Goal: Book appointment/travel/reservation

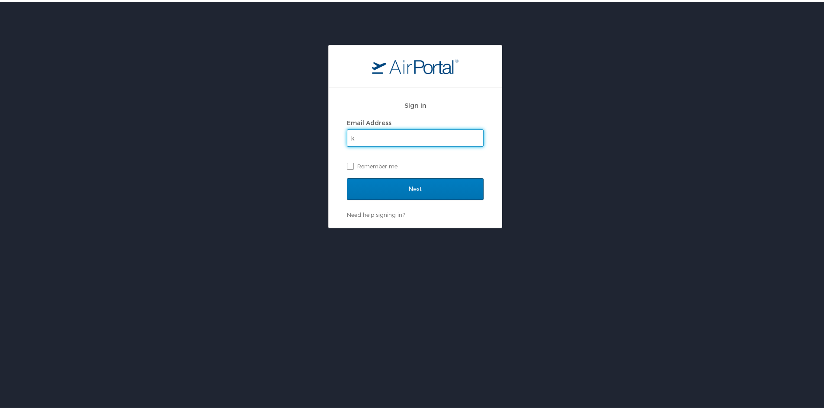
type input "kellynelson@registrypartners.com"
click at [393, 167] on label "Remember me" at bounding box center [415, 164] width 137 height 13
click at [353, 167] on input "Remember me" at bounding box center [350, 164] width 6 height 6
checkbox input "true"
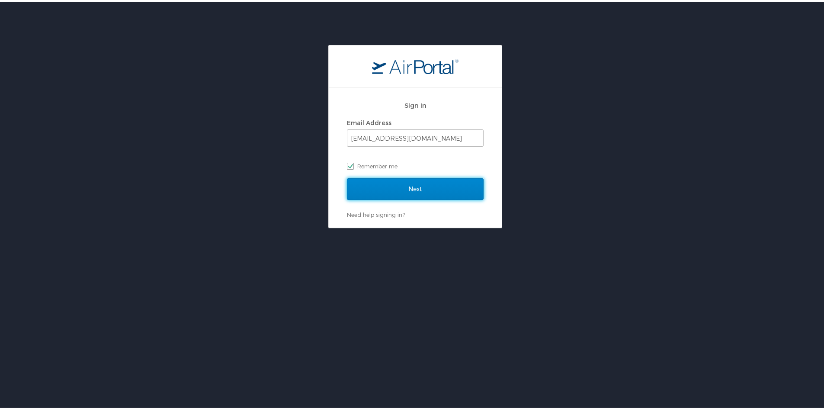
click at [395, 183] on input "Next" at bounding box center [415, 187] width 137 height 22
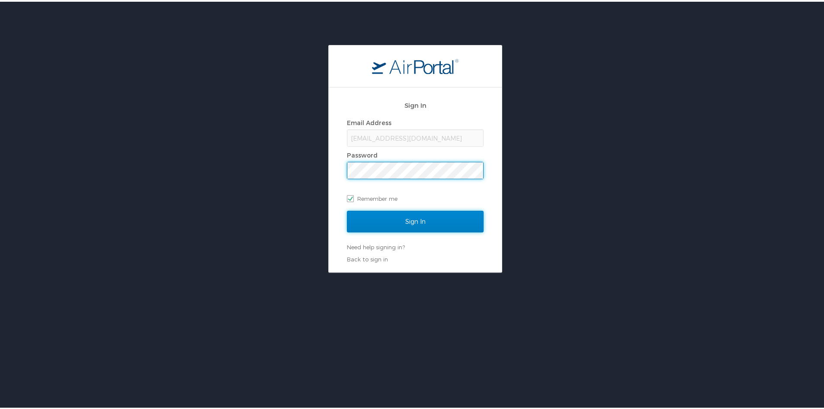
click at [382, 215] on input "Sign In" at bounding box center [415, 220] width 137 height 22
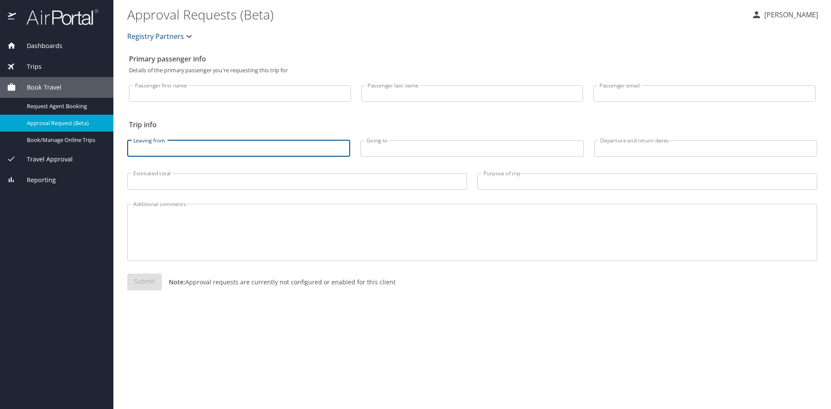
click at [340, 151] on input "Leaving from" at bounding box center [238, 148] width 223 height 16
type input "[GEOGRAPHIC_DATA]"
click at [395, 152] on input "Going to" at bounding box center [471, 148] width 223 height 16
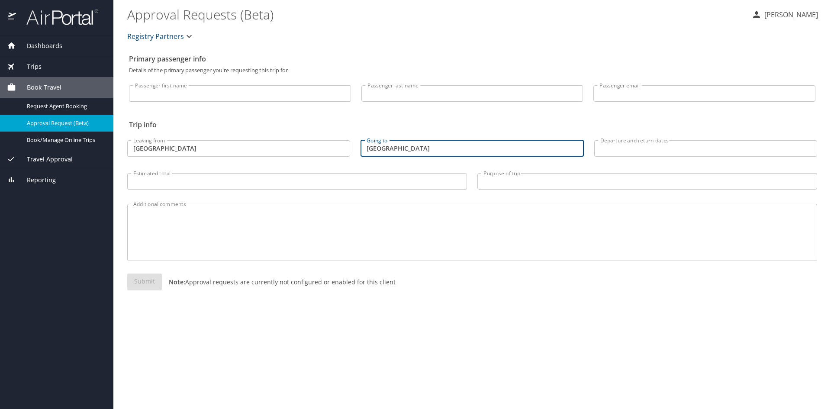
type input "[GEOGRAPHIC_DATA]"
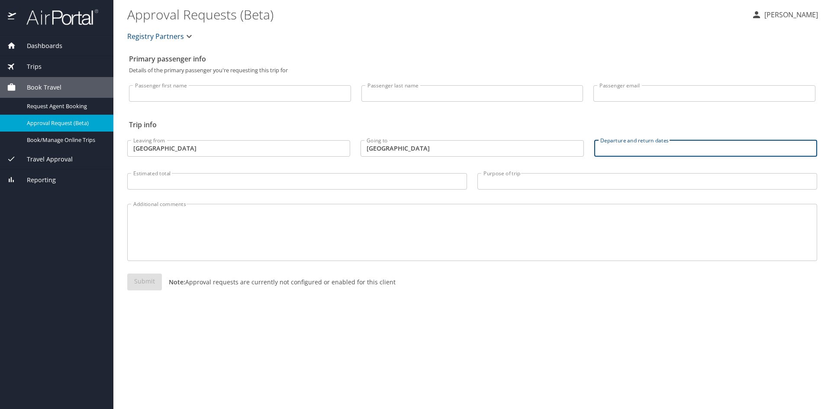
click at [601, 153] on input "Departure and return dates" at bounding box center [705, 148] width 223 height 16
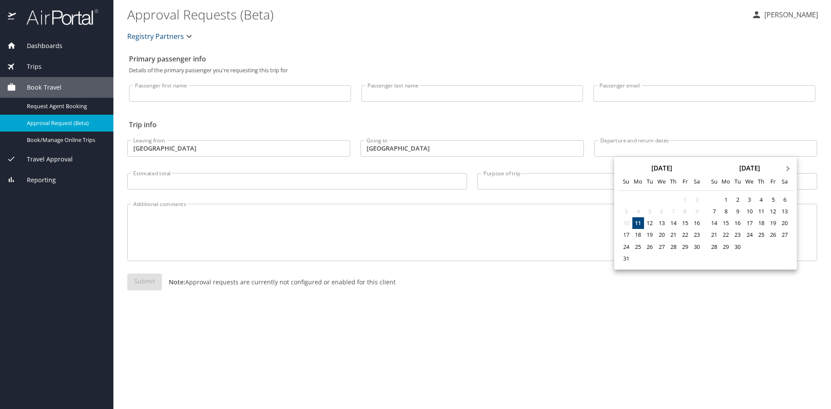
click at [788, 170] on span "Next Month" at bounding box center [788, 169] width 0 height 10
click at [726, 224] on div "13" at bounding box center [726, 223] width 12 height 12
click at [775, 224] on div "17" at bounding box center [773, 223] width 12 height 12
type input "[DATE] 🠦 [DATE]"
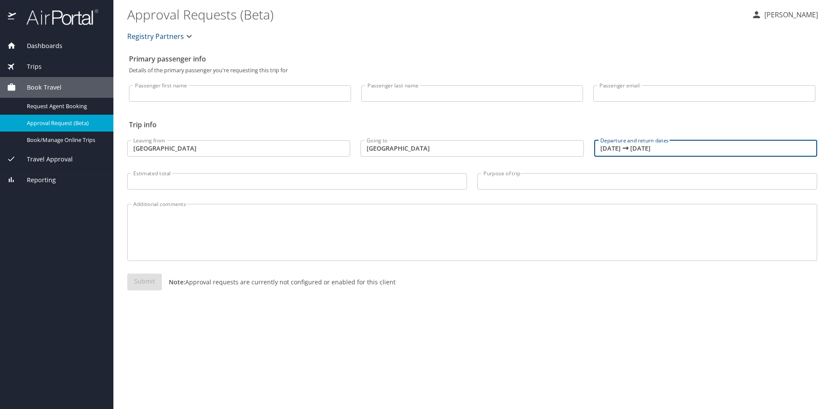
click at [581, 302] on div "Submit Note: Approval requests are currently not configured or enabled for this…" at bounding box center [472, 288] width 690 height 31
click at [248, 93] on input "Passenger first name" at bounding box center [240, 93] width 222 height 16
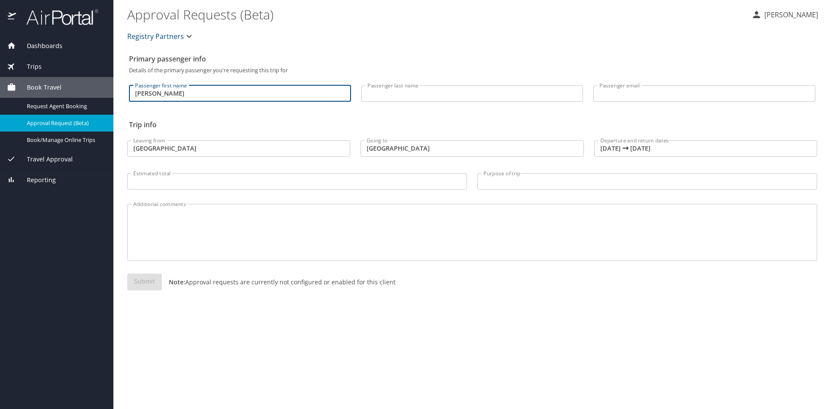
type input "[PERSON_NAME]"
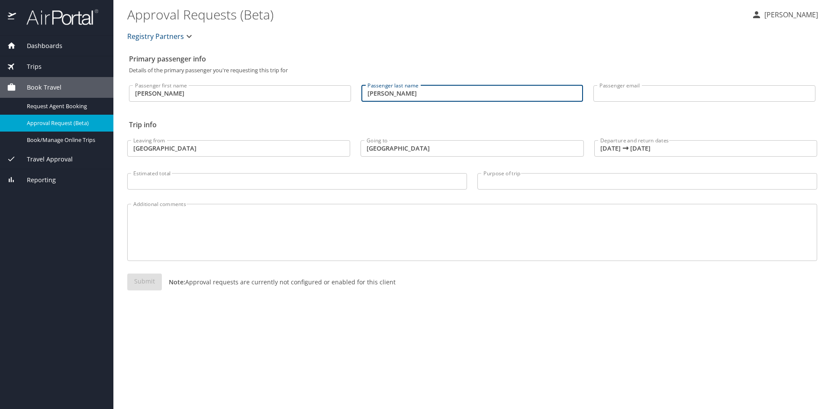
type input "[PERSON_NAME]"
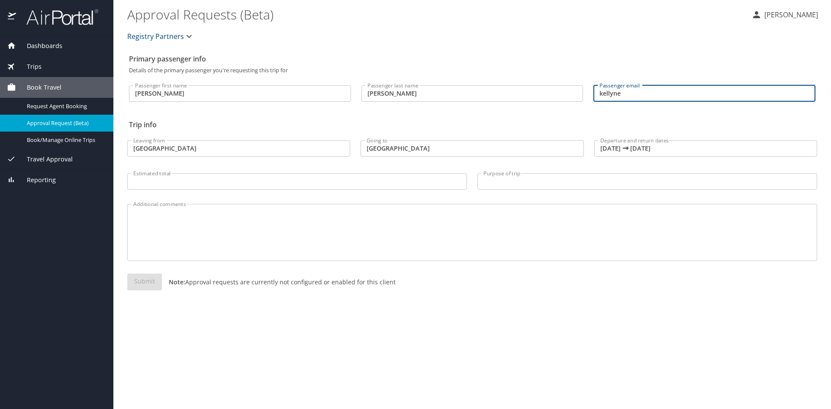
type input "[EMAIL_ADDRESS][DOMAIN_NAME]"
click at [549, 307] on div "Submit Note: Approval requests are currently not configured or enabled for this…" at bounding box center [472, 288] width 700 height 41
click at [342, 183] on input "Estimated total" at bounding box center [297, 181] width 340 height 16
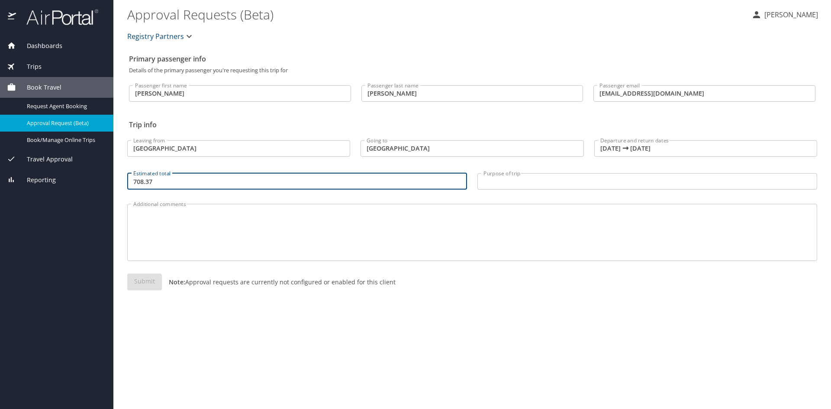
type input "708.37"
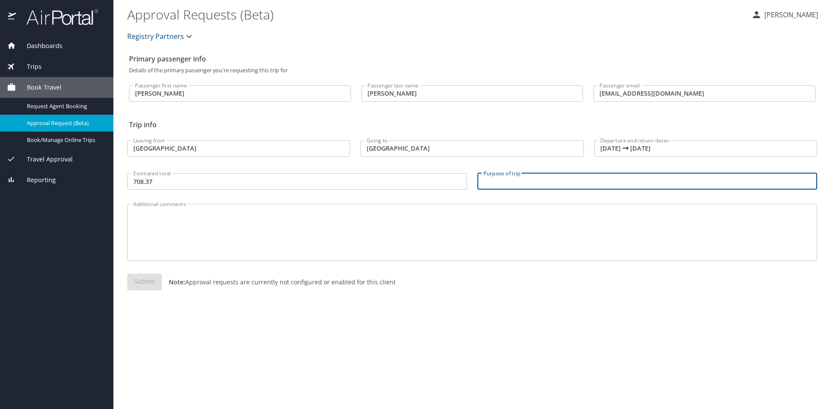
click at [619, 173] on input "Purpose of trip" at bounding box center [647, 181] width 340 height 16
type input "ACC Quality Summit"
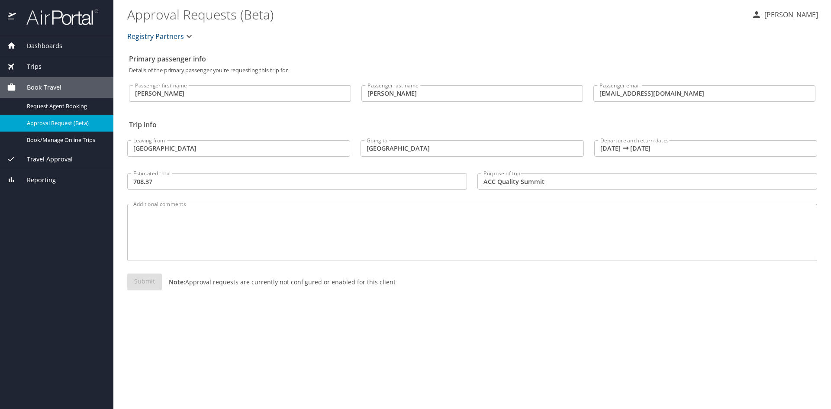
click at [399, 205] on div "Additional comments" at bounding box center [472, 232] width 690 height 57
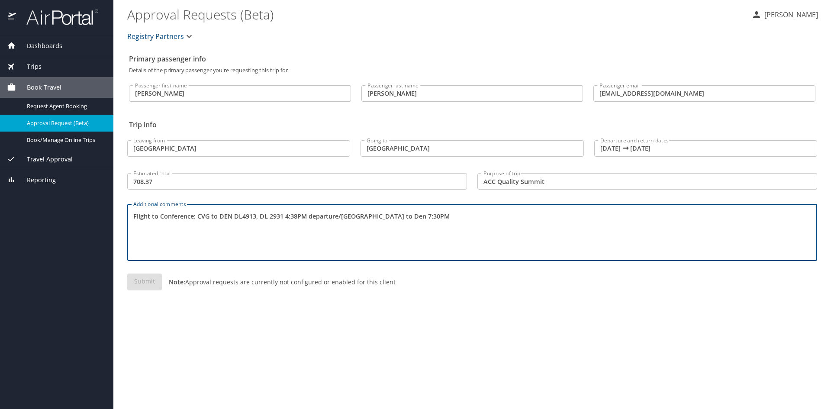
click at [359, 217] on textarea "Flight to Conference: CVG to DEN DL4913, DL 2931 4:38PM departure/[GEOGRAPHIC_D…" at bounding box center [471, 232] width 677 height 41
click at [434, 215] on textarea "Flight to Conference: CVG to DEN DL4913, DL 2931 4:38PM departure/Arrival to De…" at bounding box center [471, 232] width 677 height 41
click at [440, 216] on textarea "Flight to Conference: CVG to DEN DL4913, DL 2931 4:38PM departure/Arrival to De…" at bounding box center [471, 232] width 677 height 41
click at [454, 248] on textarea "Flight to Conference: CVG to DEN DL4913, DL 2931 4:38PM departure/Arrival to De…" at bounding box center [471, 232] width 677 height 41
type textarea "Flight to Conference: CVG to DEN DL4913, DL 2931 4:38PM departure/Arrival to De…"
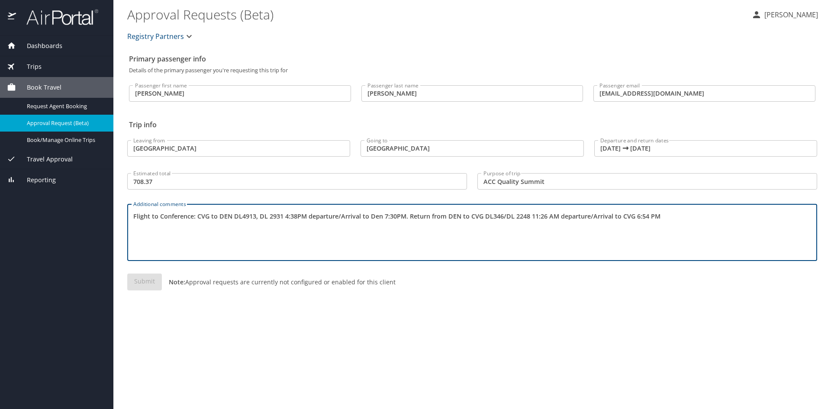
click at [515, 327] on div "Primary passenger info Details of the primary passenger you're requesting this …" at bounding box center [472, 229] width 690 height 359
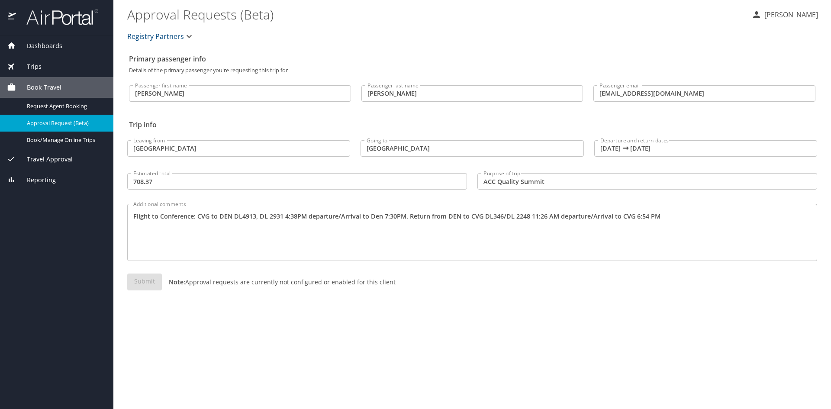
click at [146, 286] on div "Submit Note: Approval requests are currently not configured or enabled for this…" at bounding box center [472, 288] width 690 height 31
click at [488, 117] on div "Primary passenger info Details of the primary passenger you're requesting this …" at bounding box center [472, 229] width 690 height 359
click at [72, 140] on span "Book/Manage Online Trips" at bounding box center [65, 140] width 76 height 8
